Goal: Task Accomplishment & Management: Use online tool/utility

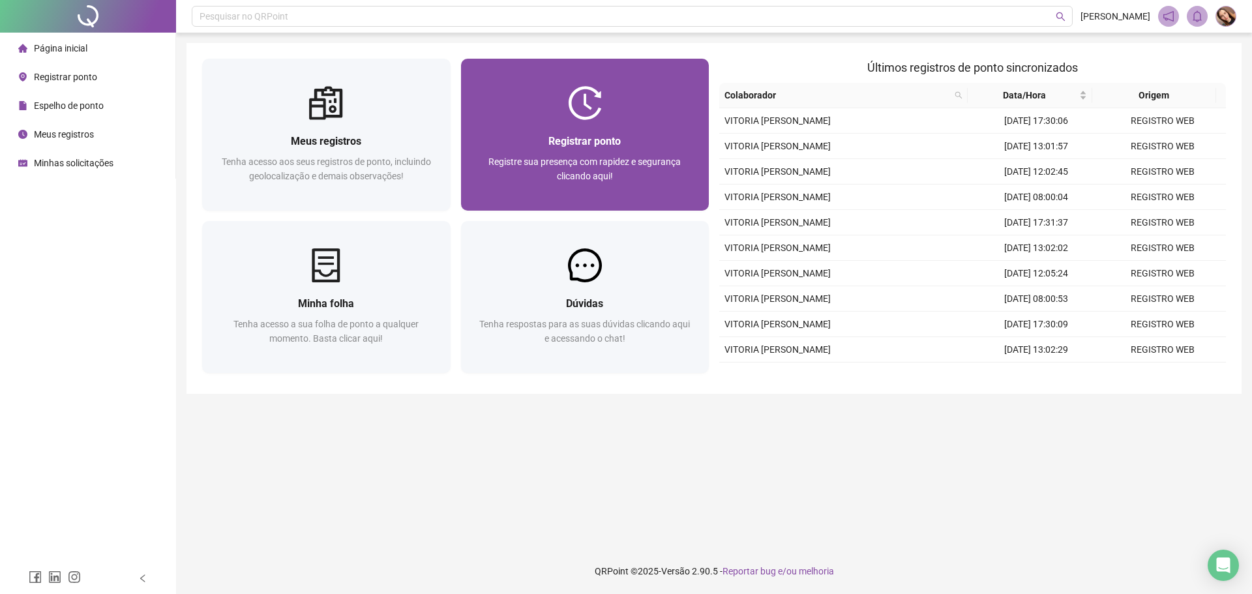
click at [639, 135] on div "Registrar ponto" at bounding box center [585, 141] width 217 height 16
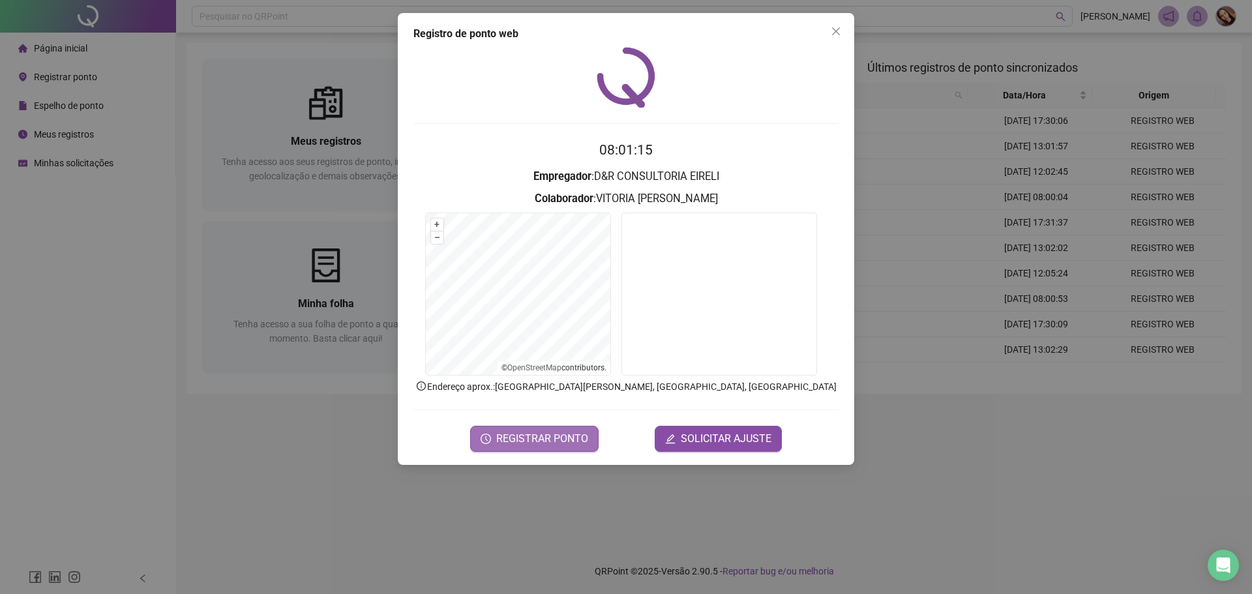
click at [561, 432] on span "REGISTRAR PONTO" at bounding box center [542, 439] width 92 height 16
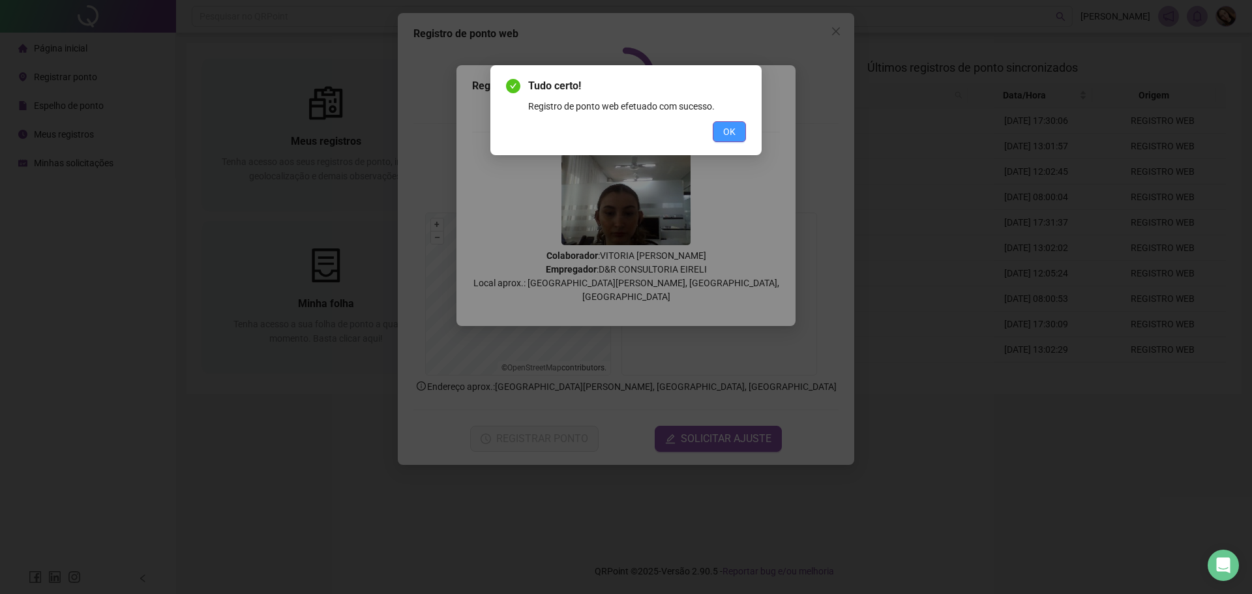
click at [730, 124] on button "OK" at bounding box center [729, 131] width 33 height 21
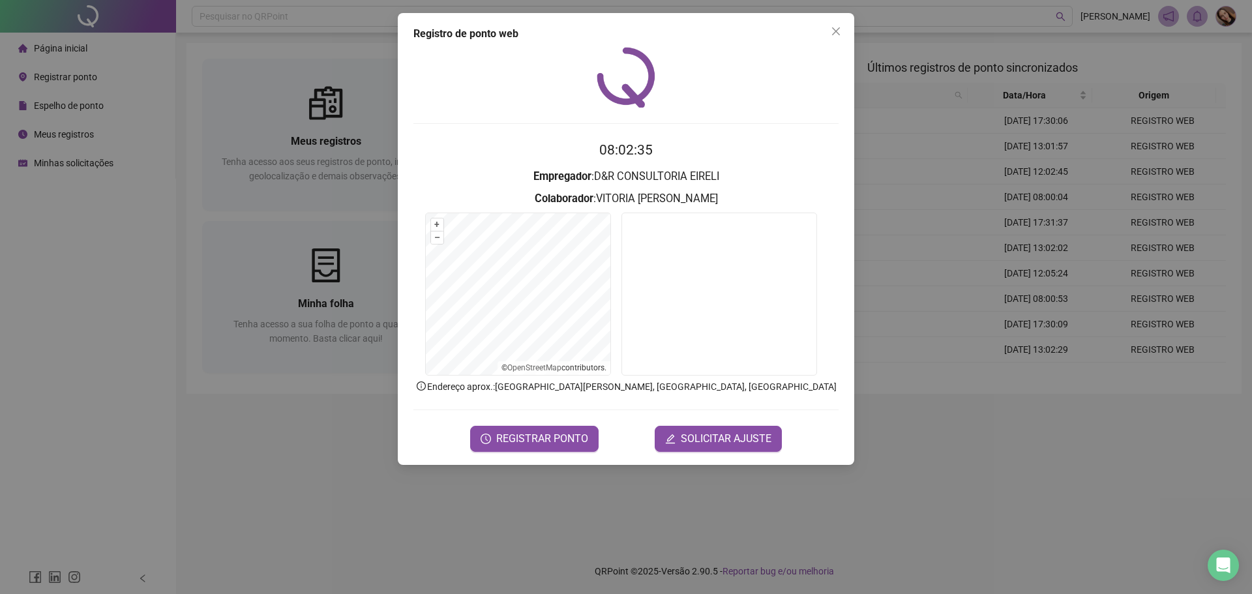
click at [1186, 173] on div "Registro de ponto web 08:02:35 Empregador : D&R CONSULTORIA EIRELI Colaborador …" at bounding box center [626, 297] width 1252 height 594
